Goal: Task Accomplishment & Management: Use online tool/utility

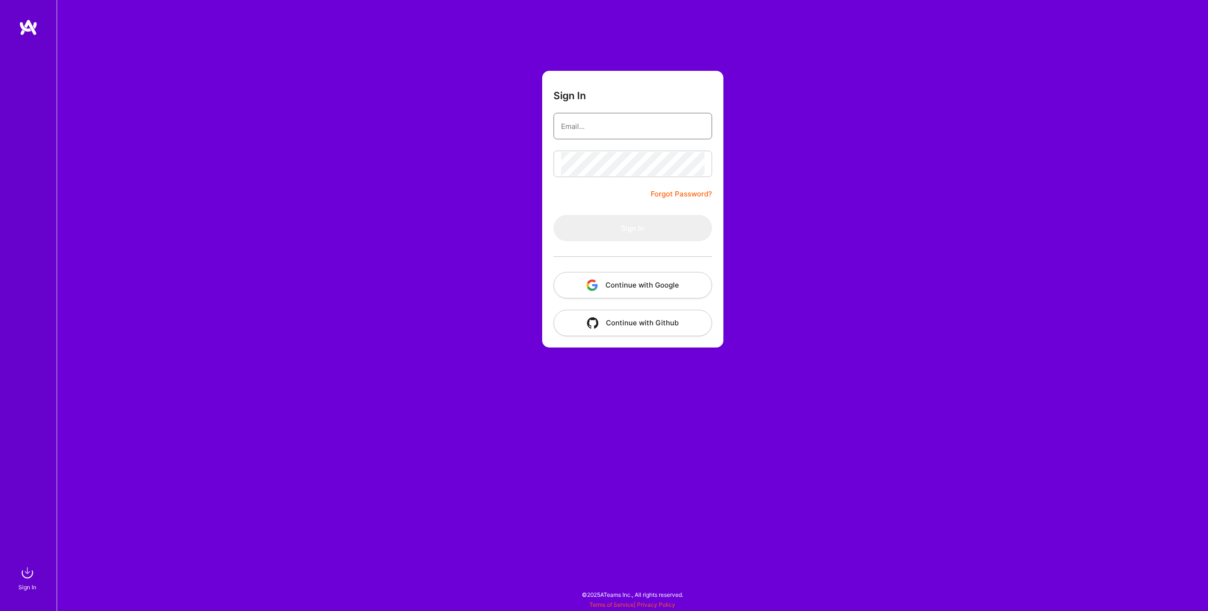
type input "[PERSON_NAME][EMAIL_ADDRESS][DOMAIN_NAME]"
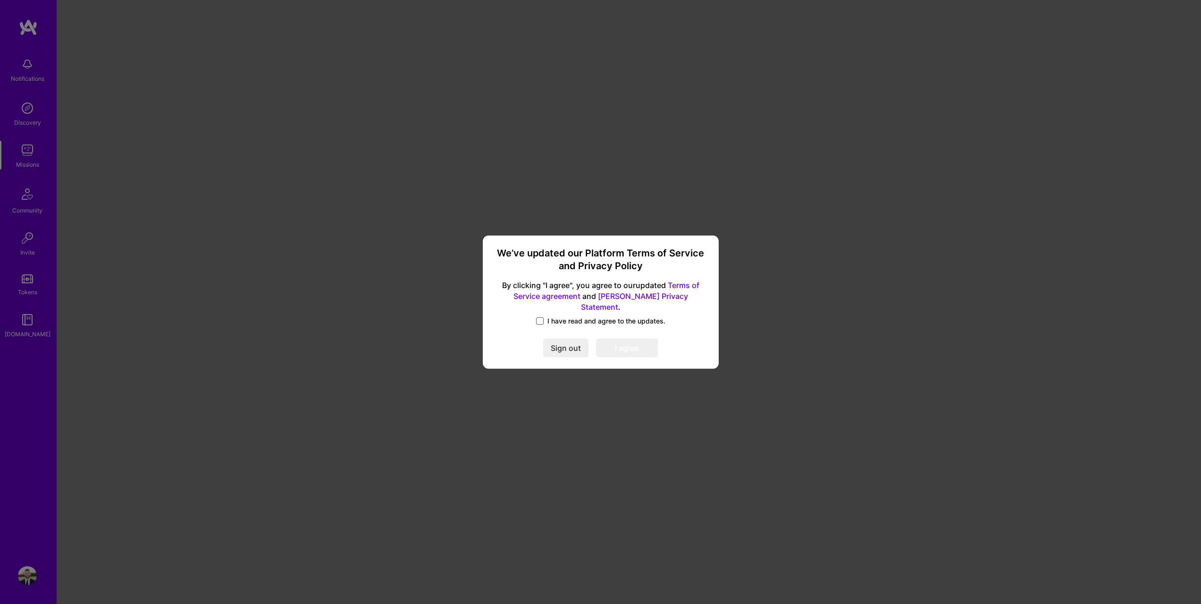
click at [543, 317] on span at bounding box center [540, 321] width 8 height 8
click at [0, 0] on input "I have read and agree to the updates." at bounding box center [0, 0] width 0 height 0
click at [619, 338] on button "I agree" at bounding box center [627, 347] width 62 height 19
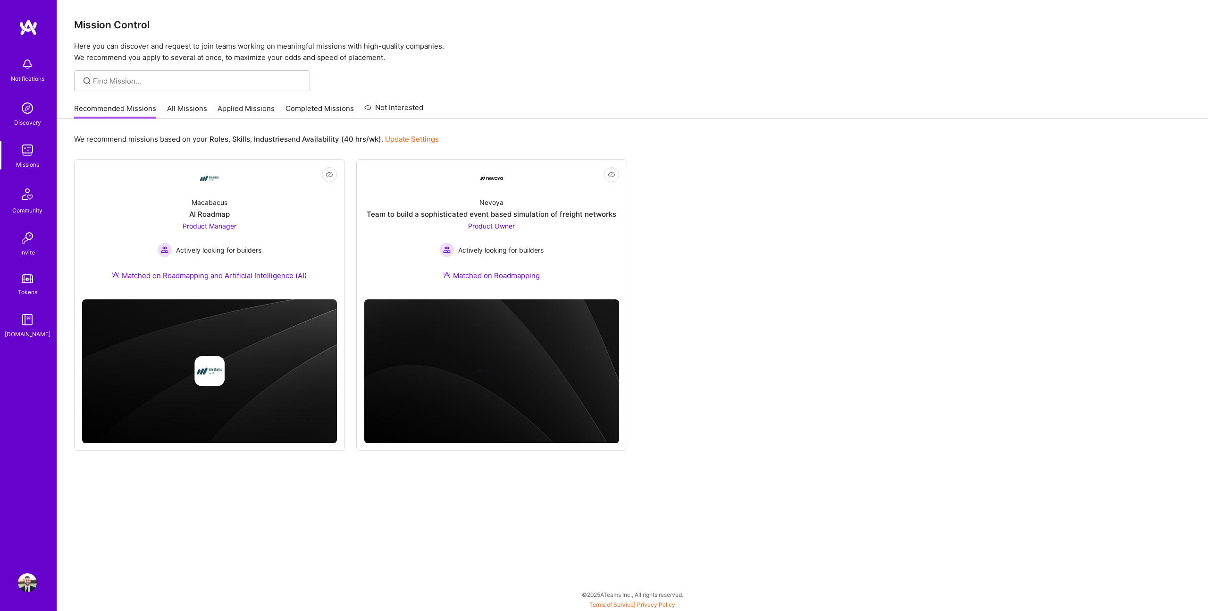
click at [812, 305] on div "Not Interested Macabacus AI Roadmap Product Manager Actively looking for builde…" at bounding box center [632, 305] width 1117 height 292
click at [560, 239] on div "Nevoya Team to build a sophisticated event based simulation of freight networks…" at bounding box center [491, 241] width 255 height 102
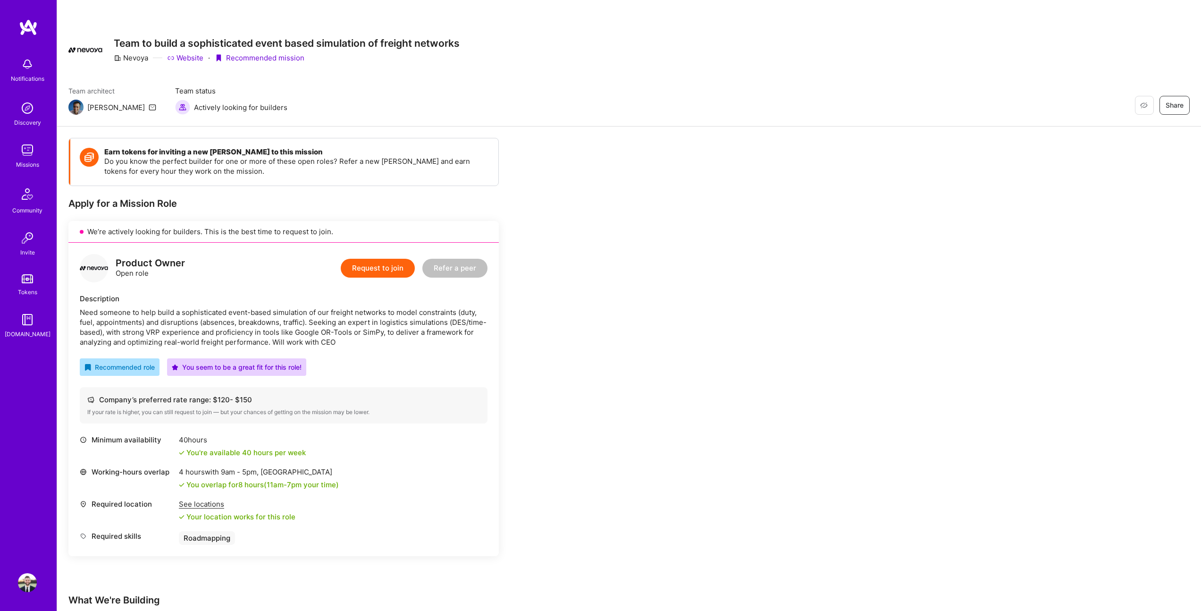
click at [187, 61] on link "Website" at bounding box center [185, 58] width 36 height 10
